Goal: Navigation & Orientation: Understand site structure

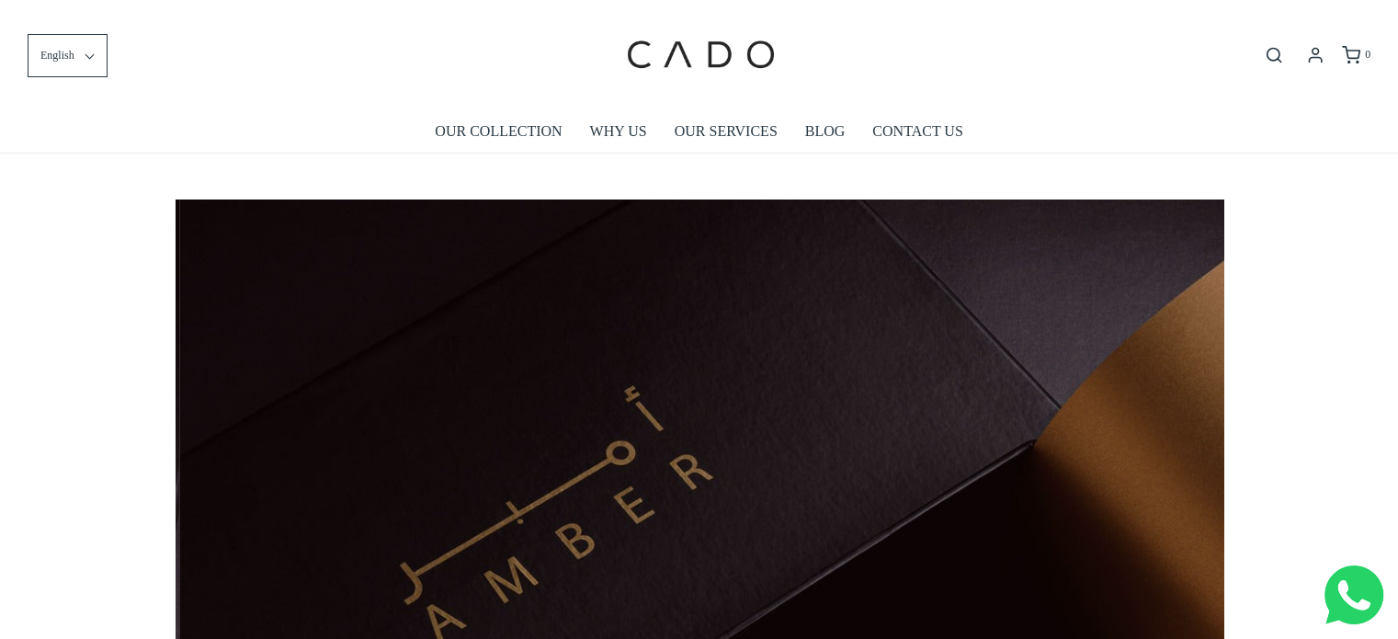
scroll to position [0, 1047]
click at [707, 131] on link "OUR SERVICES" at bounding box center [725, 131] width 103 height 42
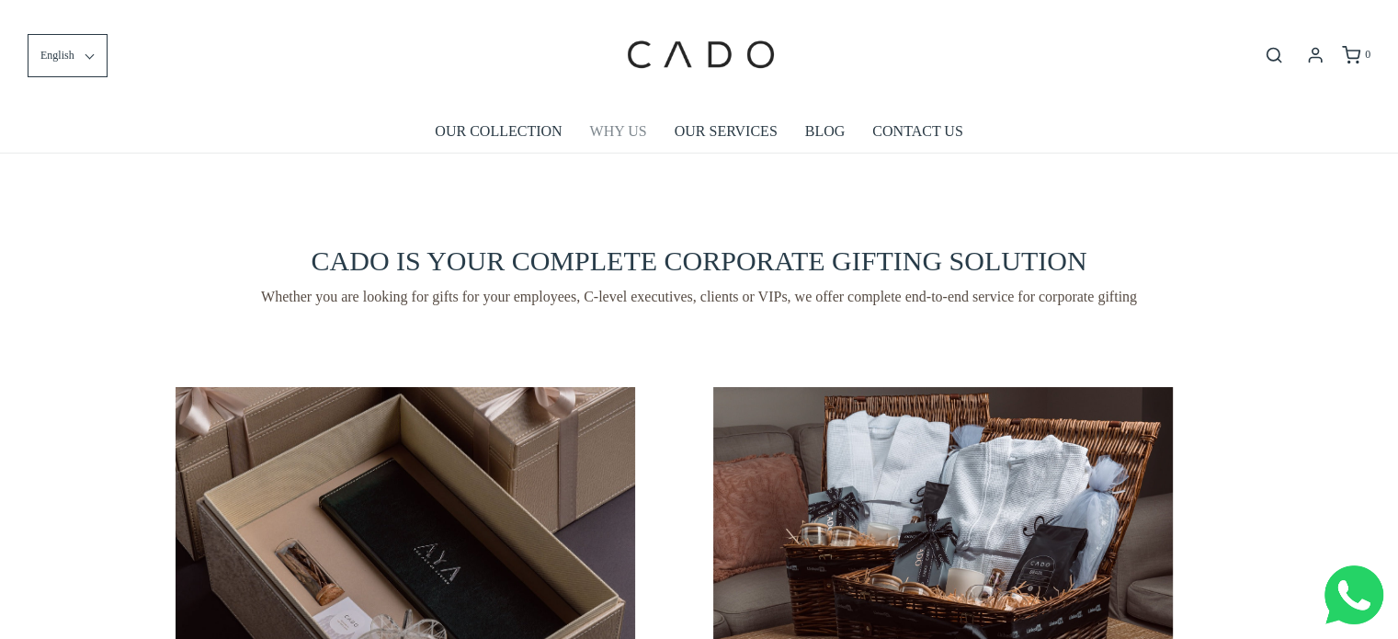
click at [621, 132] on link "WHY US" at bounding box center [618, 131] width 57 height 42
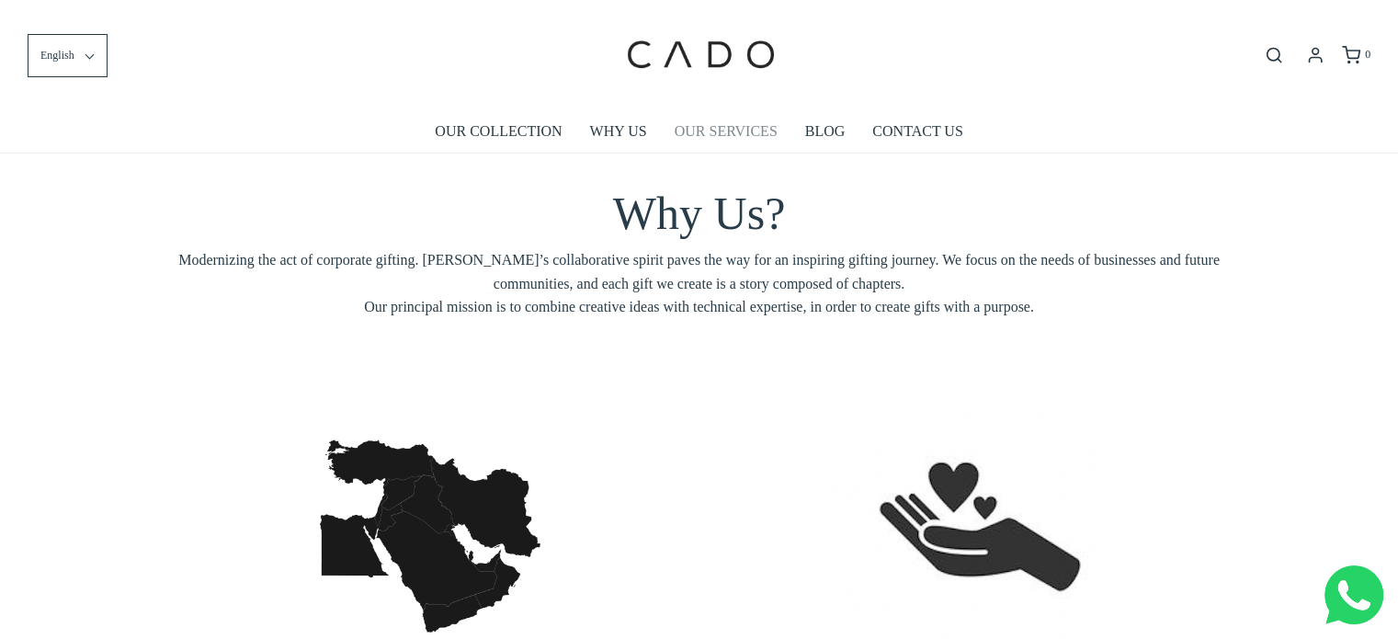
click at [750, 120] on link "OUR SERVICES" at bounding box center [725, 131] width 103 height 42
